Goal: Information Seeking & Learning: Learn about a topic

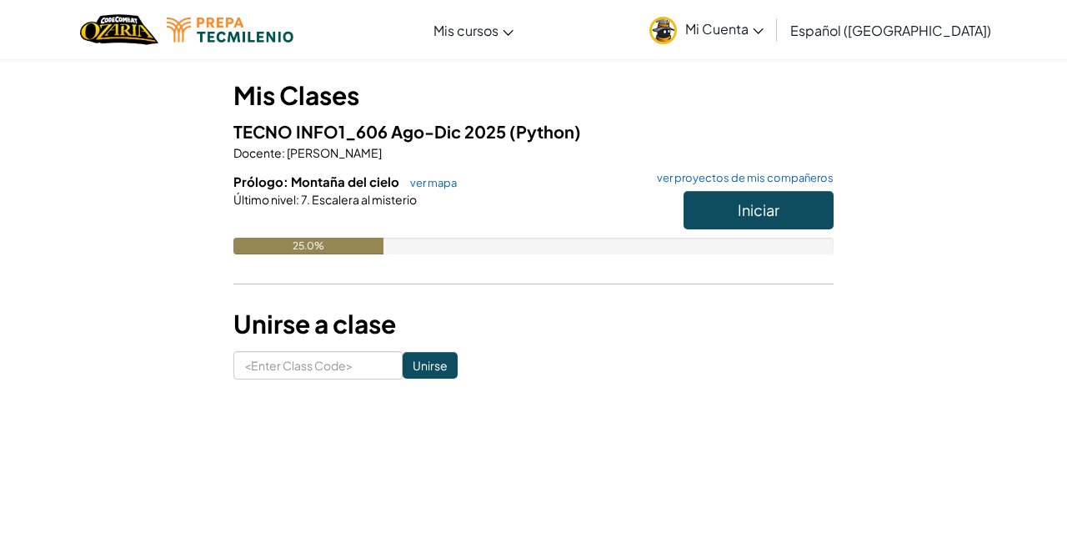
scroll to position [136, 0]
click at [714, 203] on button "Iniciar" at bounding box center [759, 209] width 150 height 38
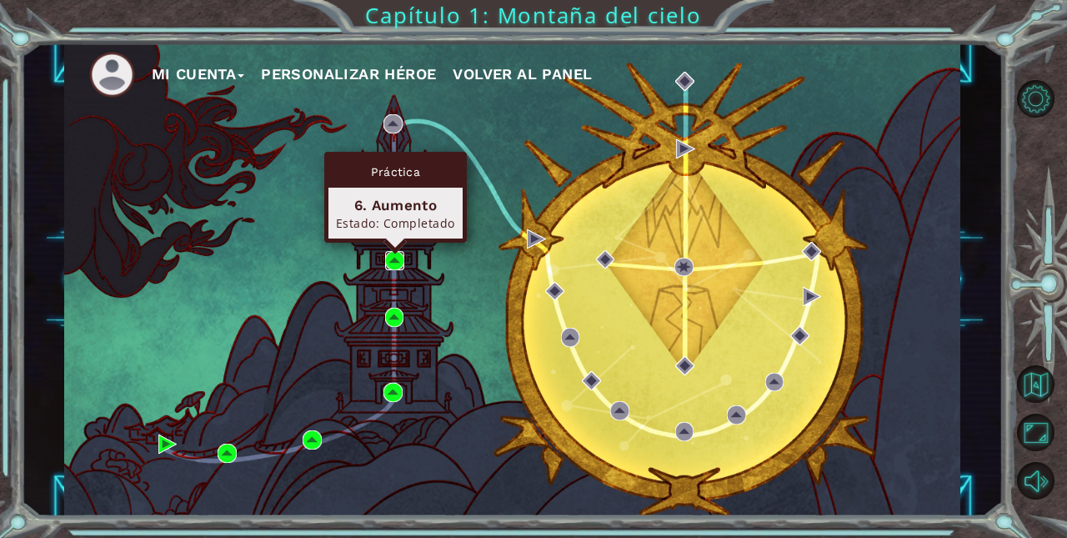
click at [391, 254] on img at bounding box center [394, 260] width 19 height 19
